Goal: Transaction & Acquisition: Purchase product/service

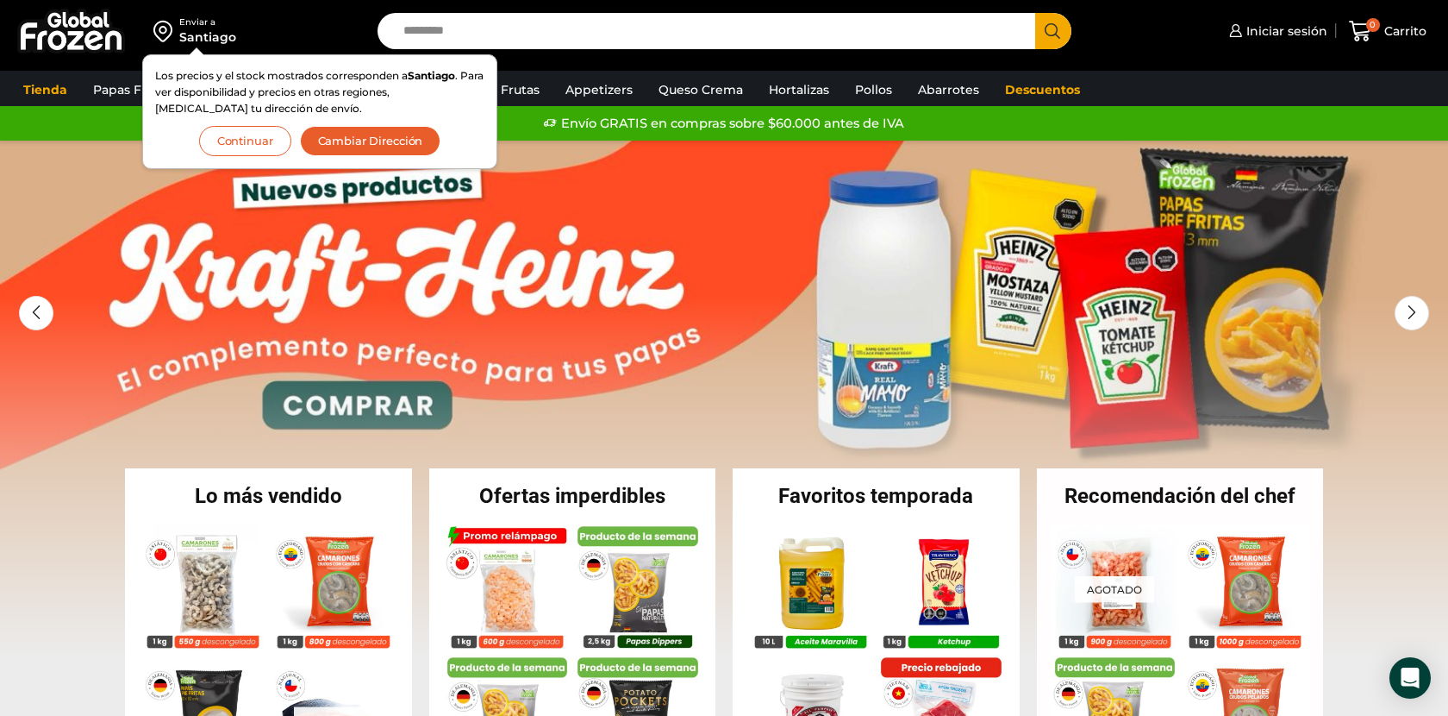
click at [253, 136] on button "Continuar" at bounding box center [245, 141] width 92 height 30
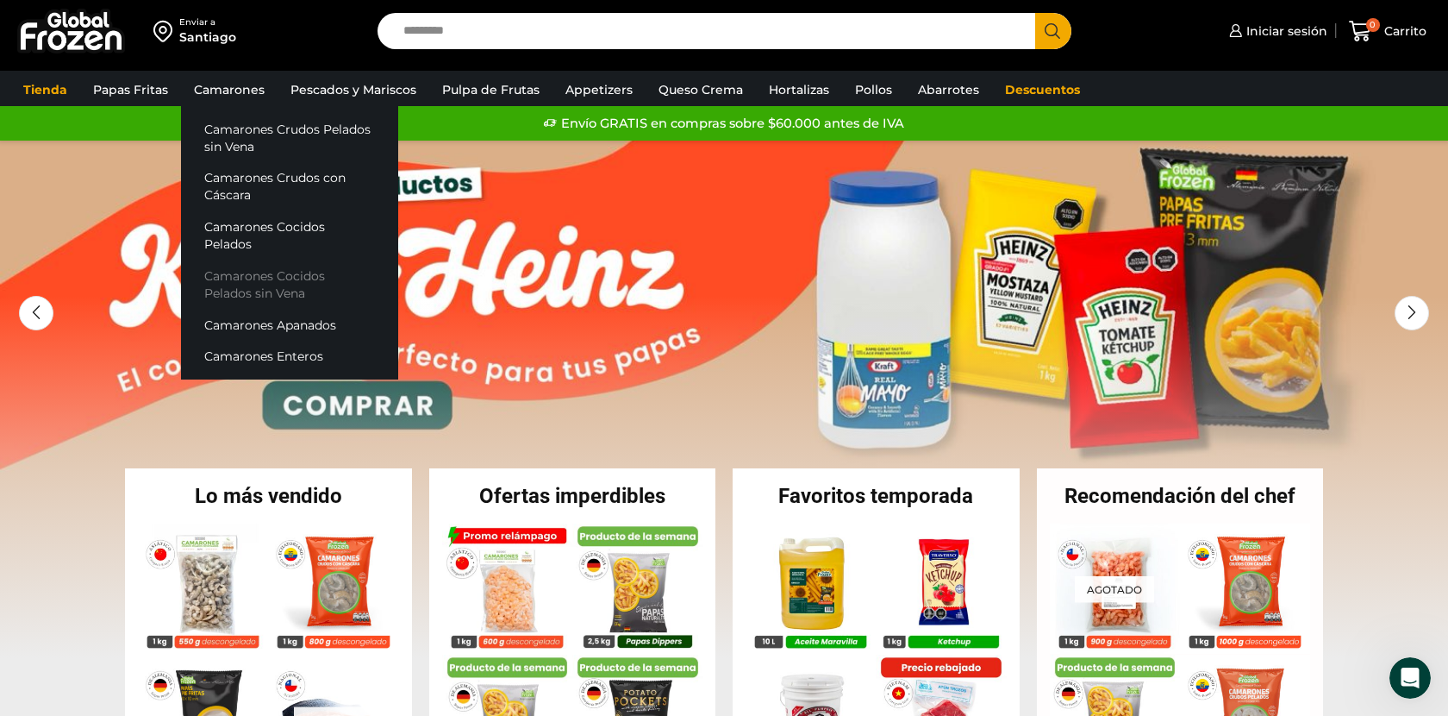
click at [241, 260] on link "Camarones Cocidos Pelados sin Vena" at bounding box center [289, 284] width 217 height 49
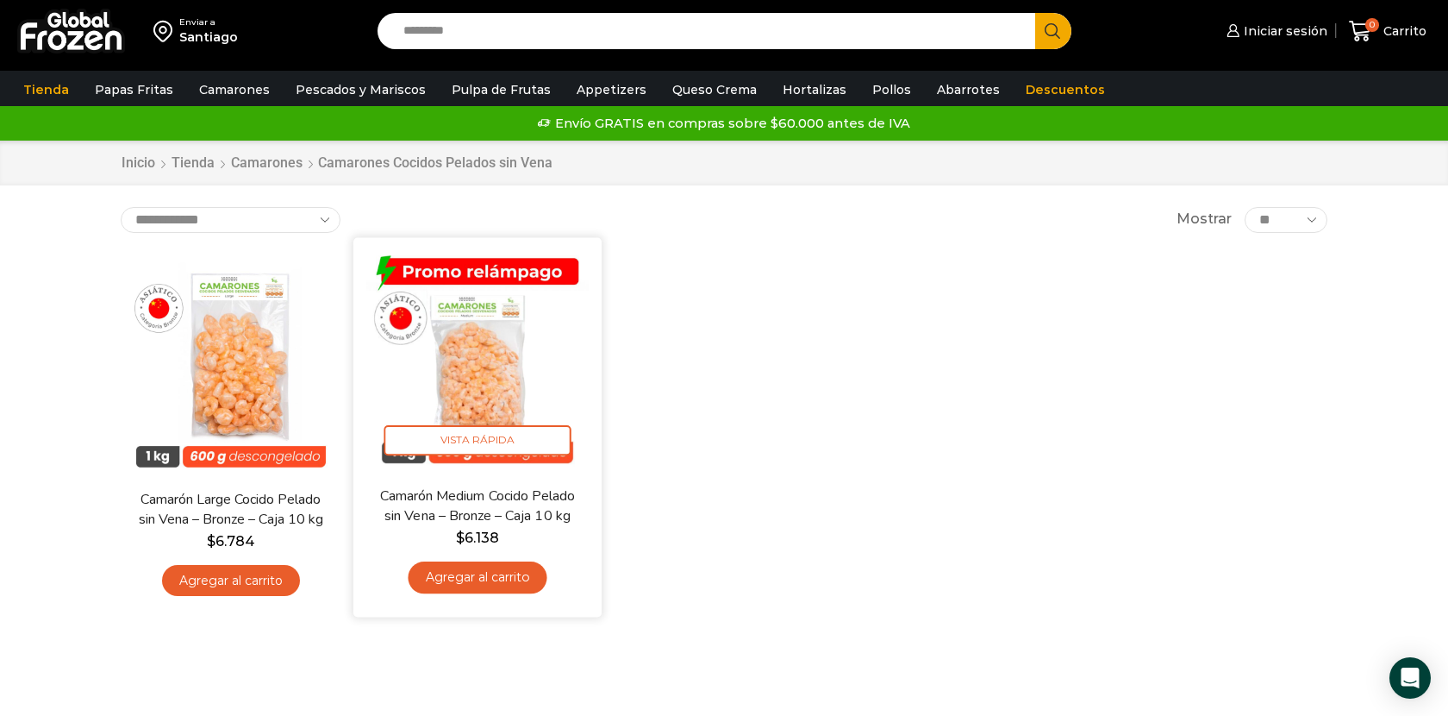
click at [487, 503] on link "Camarón Medium Cocido Pelado sin Vena – Bronze – Caja 10 kg" at bounding box center [478, 505] width 200 height 41
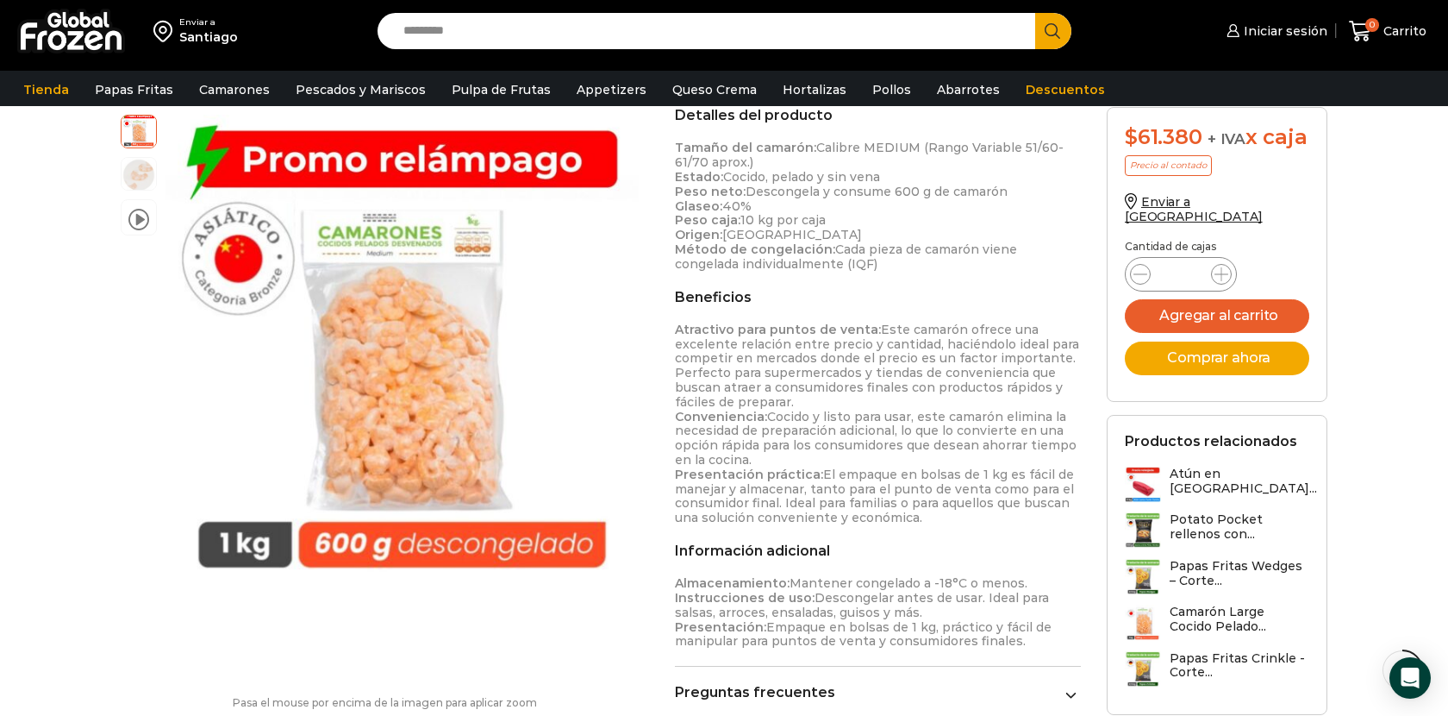
scroll to position [574, 0]
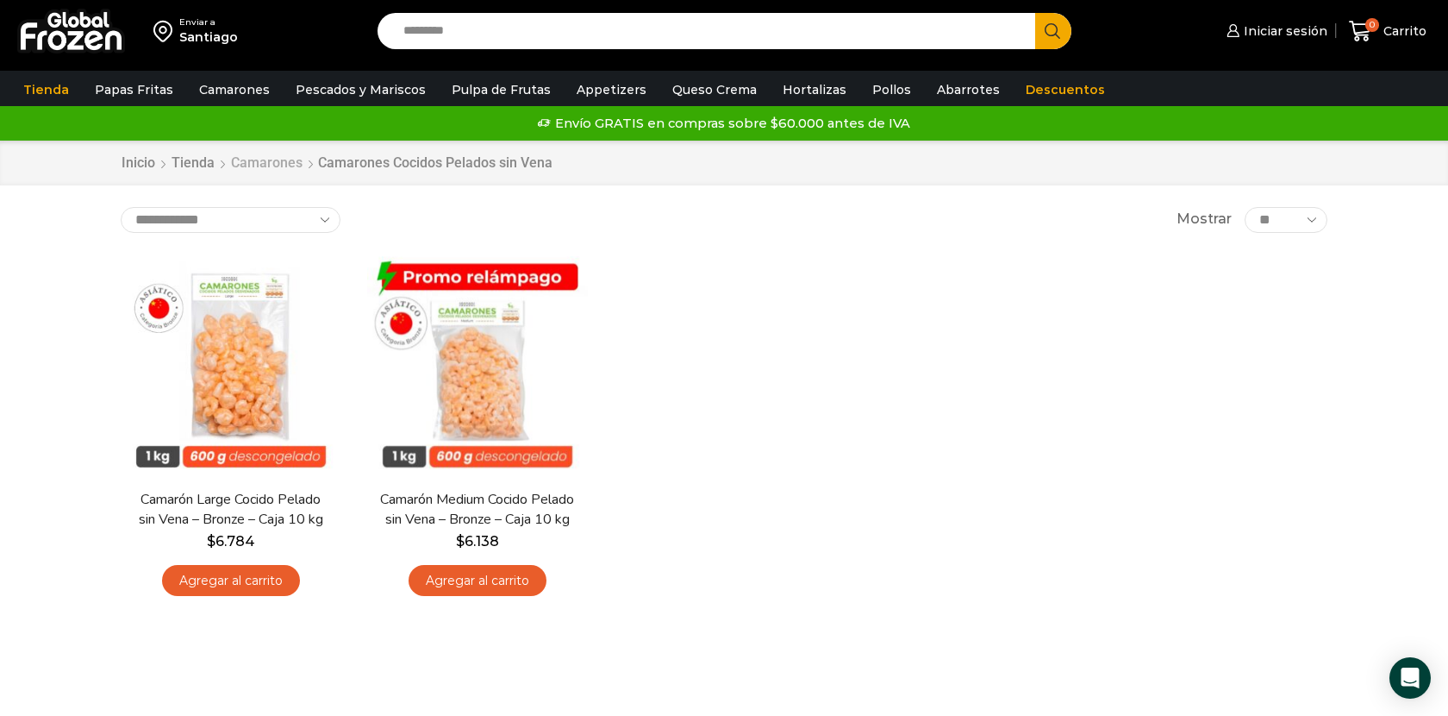
click at [257, 164] on link "Camarones" at bounding box center [266, 163] width 73 height 20
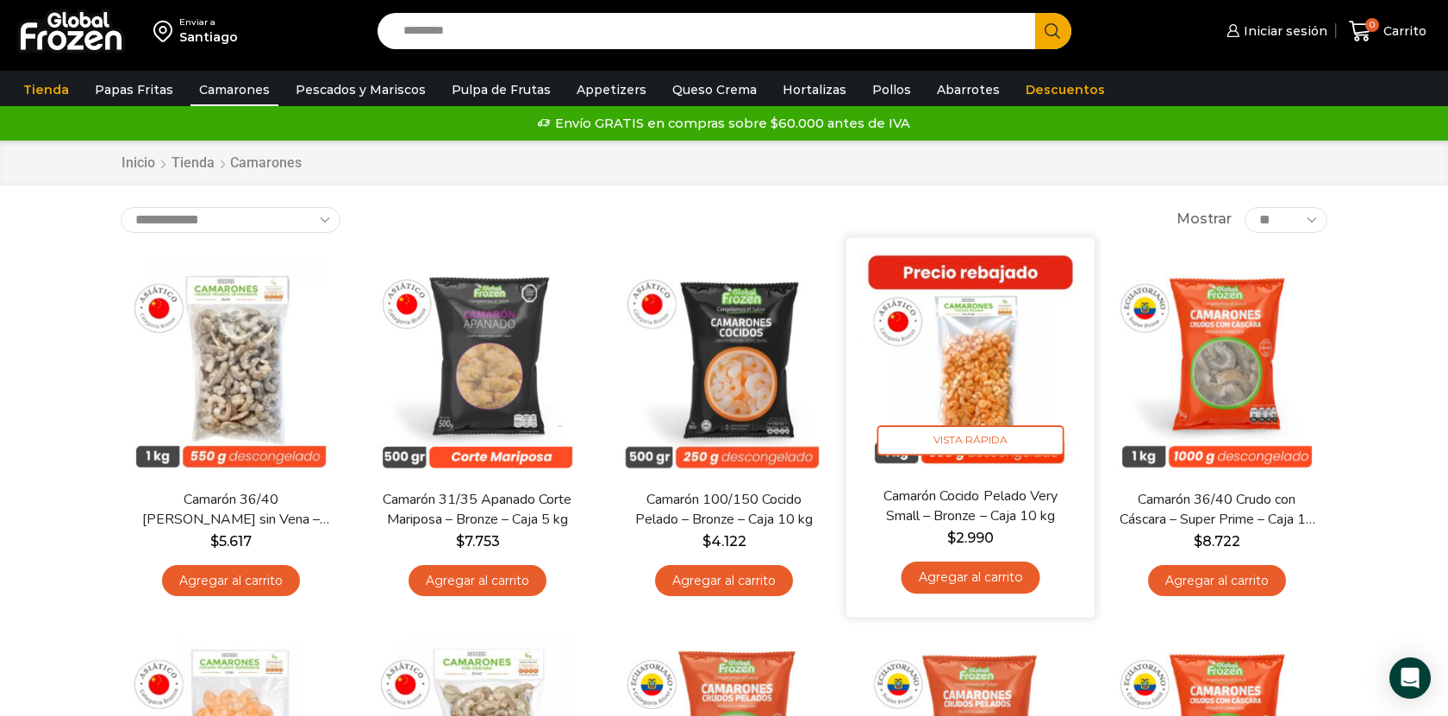
click at [975, 381] on img at bounding box center [971, 361] width 222 height 222
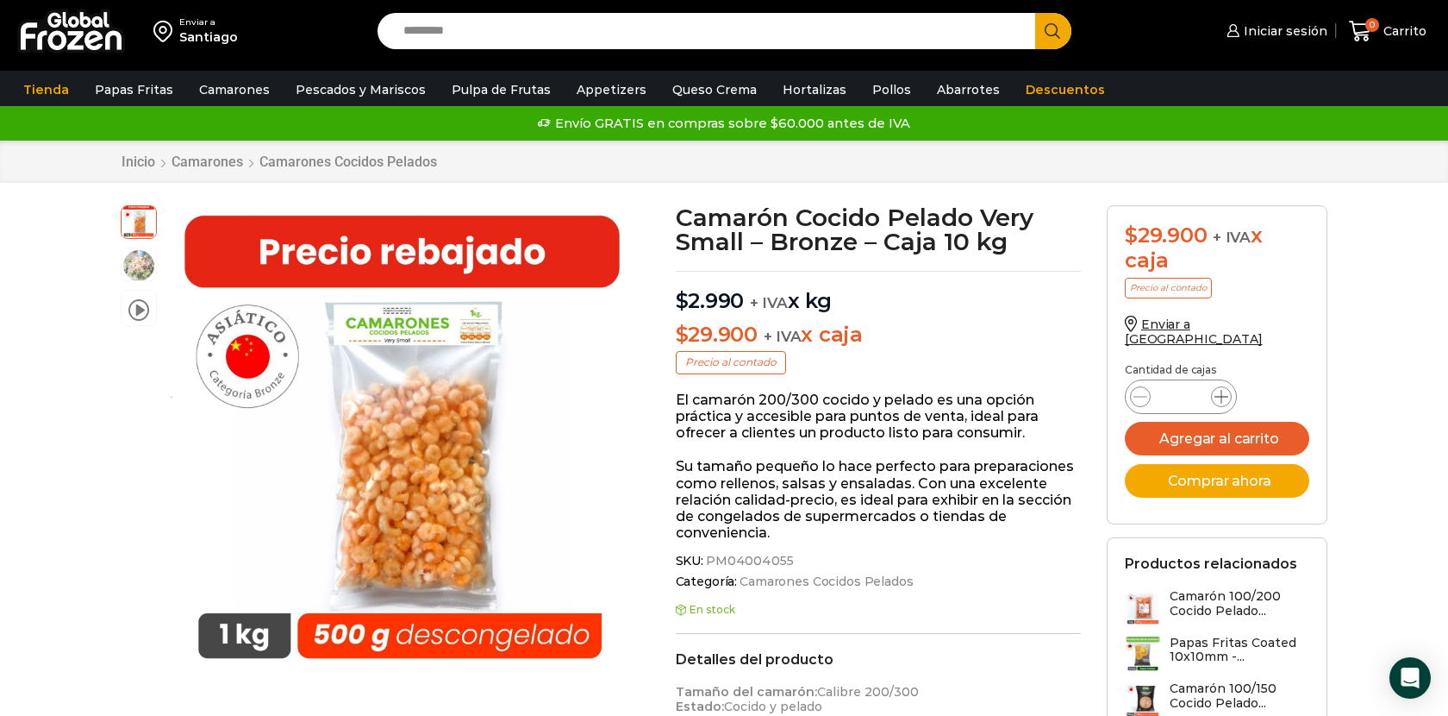
click at [1221, 390] on icon at bounding box center [1222, 397] width 14 height 14
type input "*"
click at [1213, 472] on button "Comprar ahora" at bounding box center [1217, 481] width 184 height 34
